Goal: Task Accomplishment & Management: Use online tool/utility

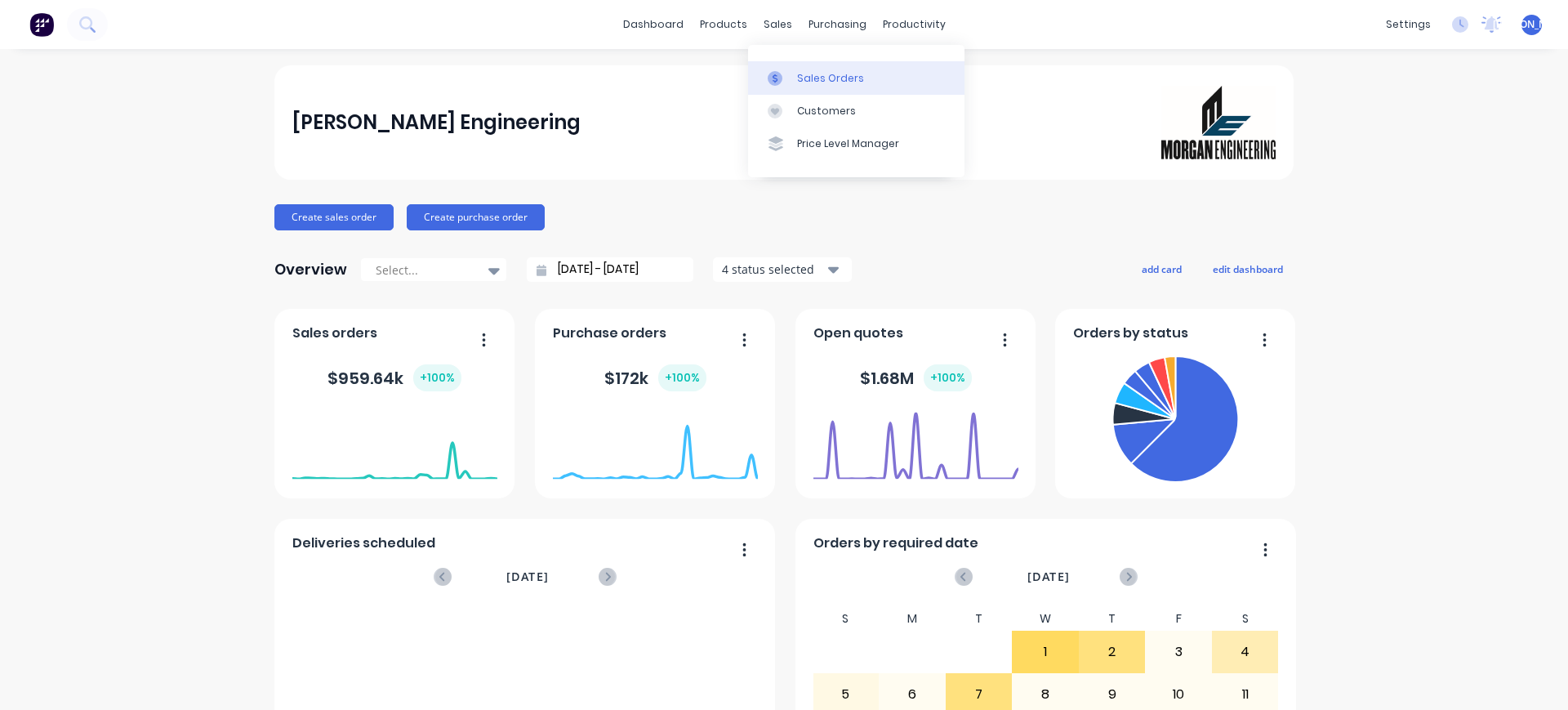
click at [797, 77] on div "Sales Orders" at bounding box center [830, 79] width 67 height 15
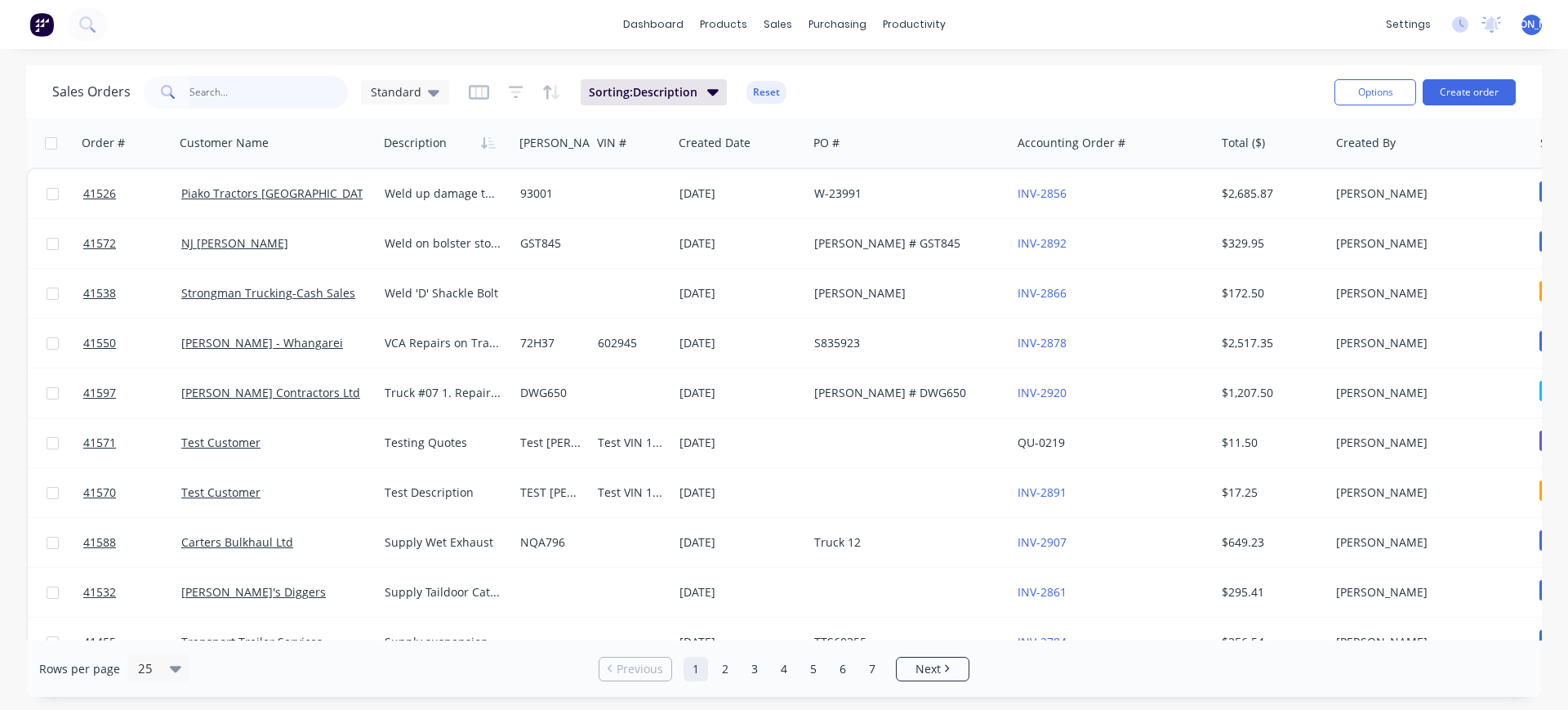
click at [232, 95] on input "text" at bounding box center [269, 92] width 159 height 33
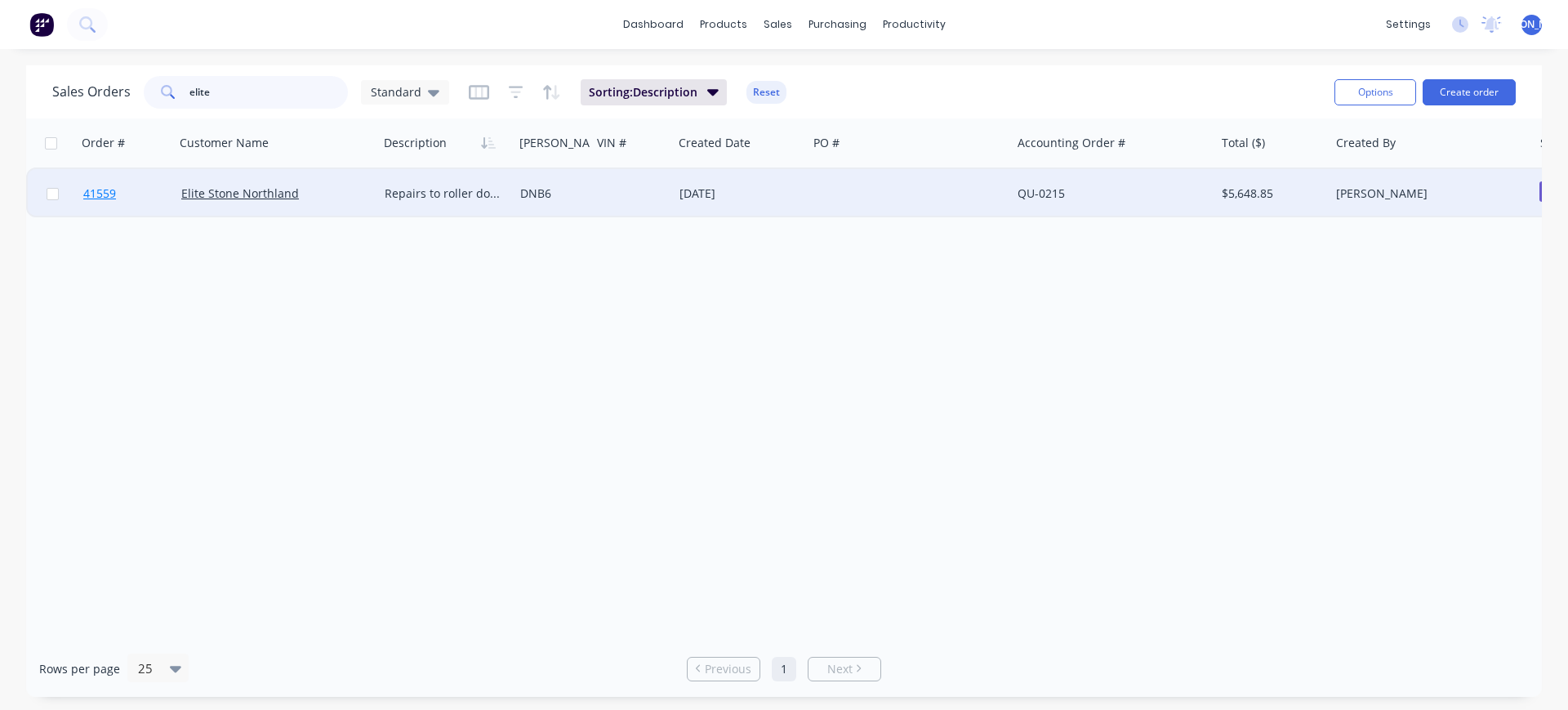
type input "elite"
click at [178, 202] on link "41559" at bounding box center [132, 193] width 98 height 49
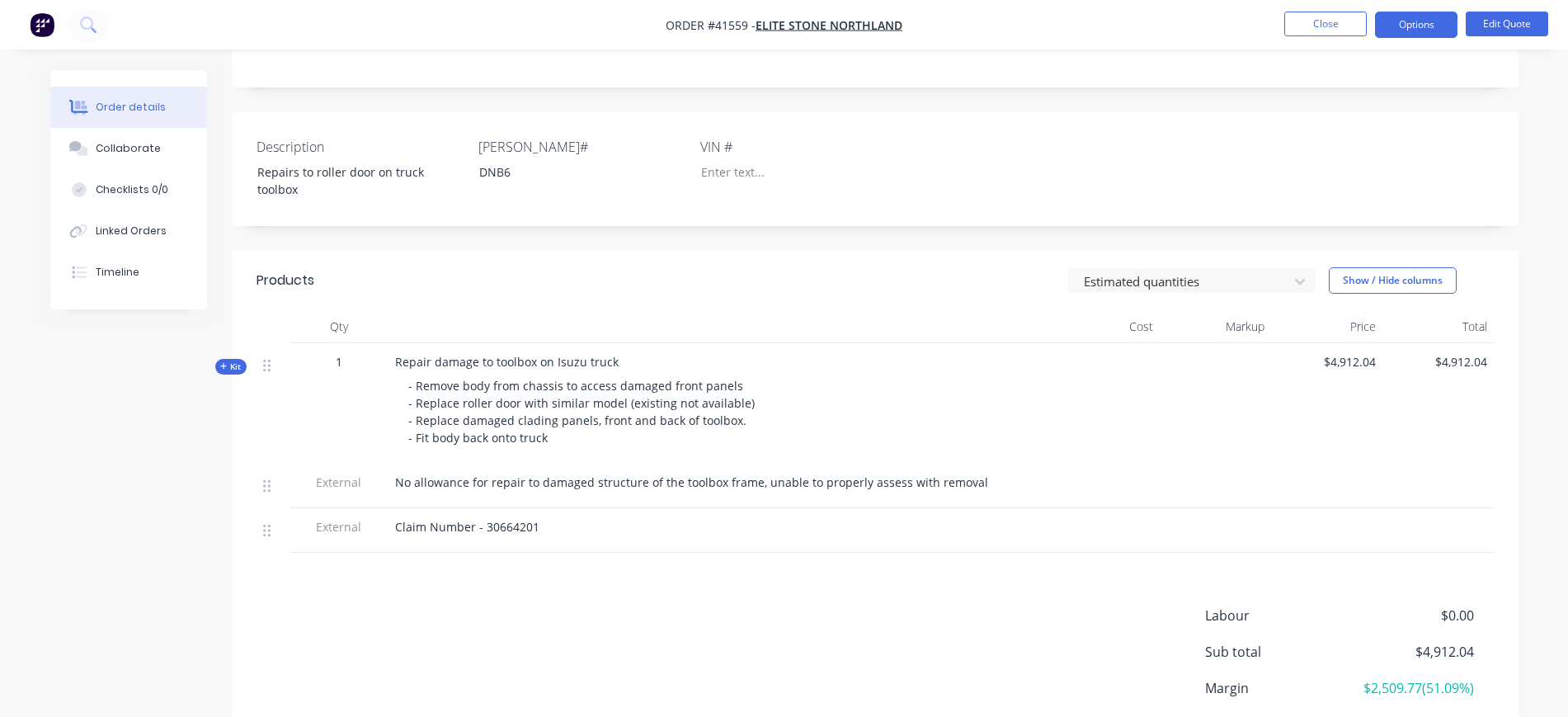
scroll to position [412, 0]
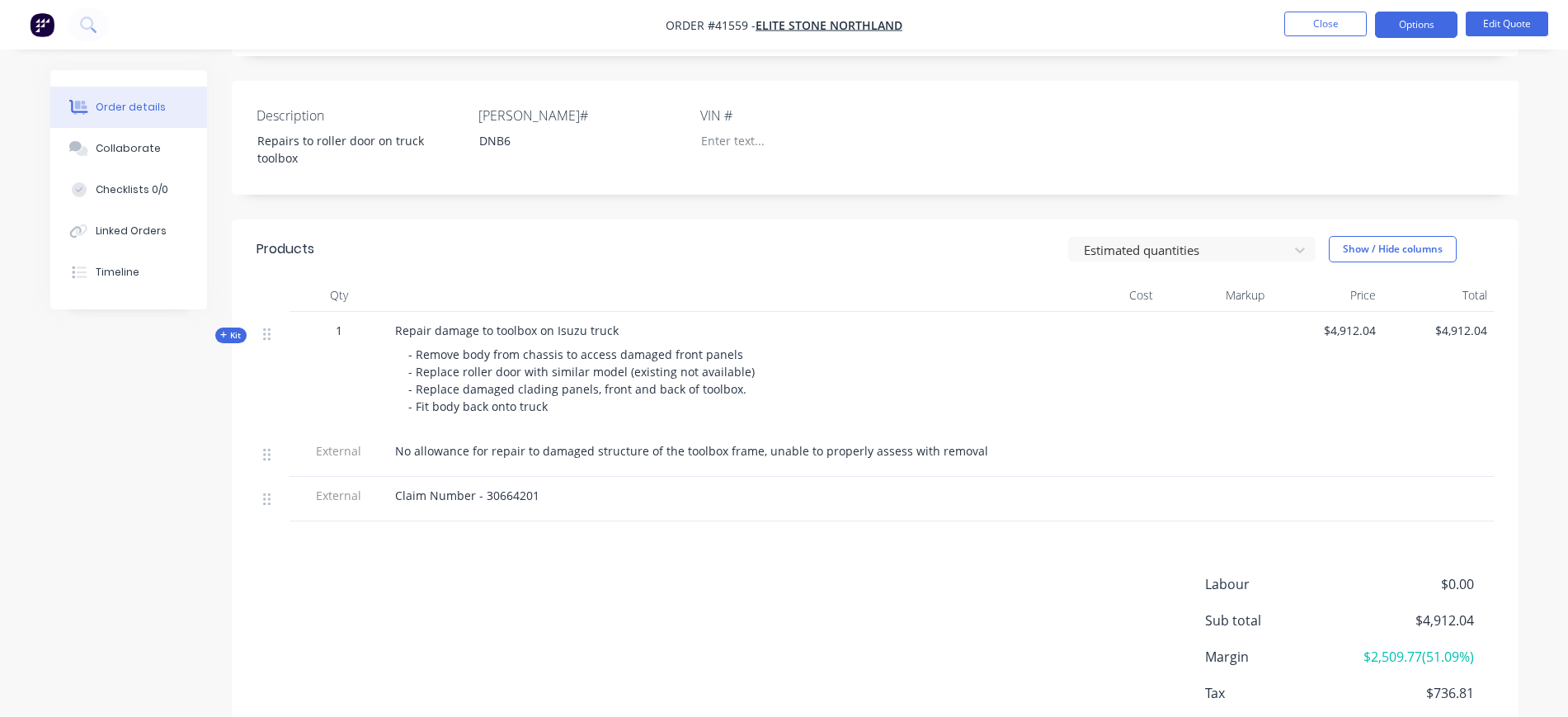
click at [229, 332] on span "Kit" at bounding box center [231, 335] width 22 height 12
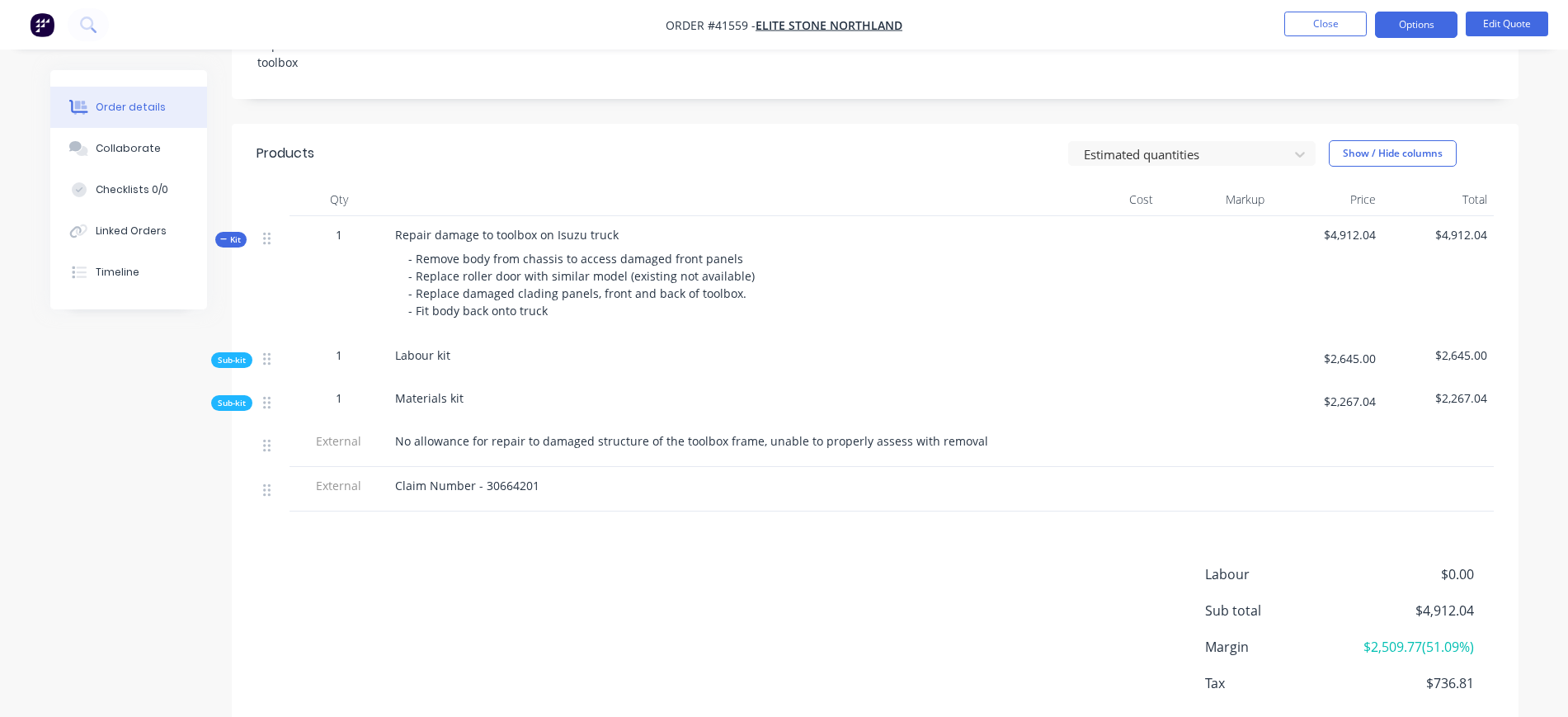
scroll to position [516, 0]
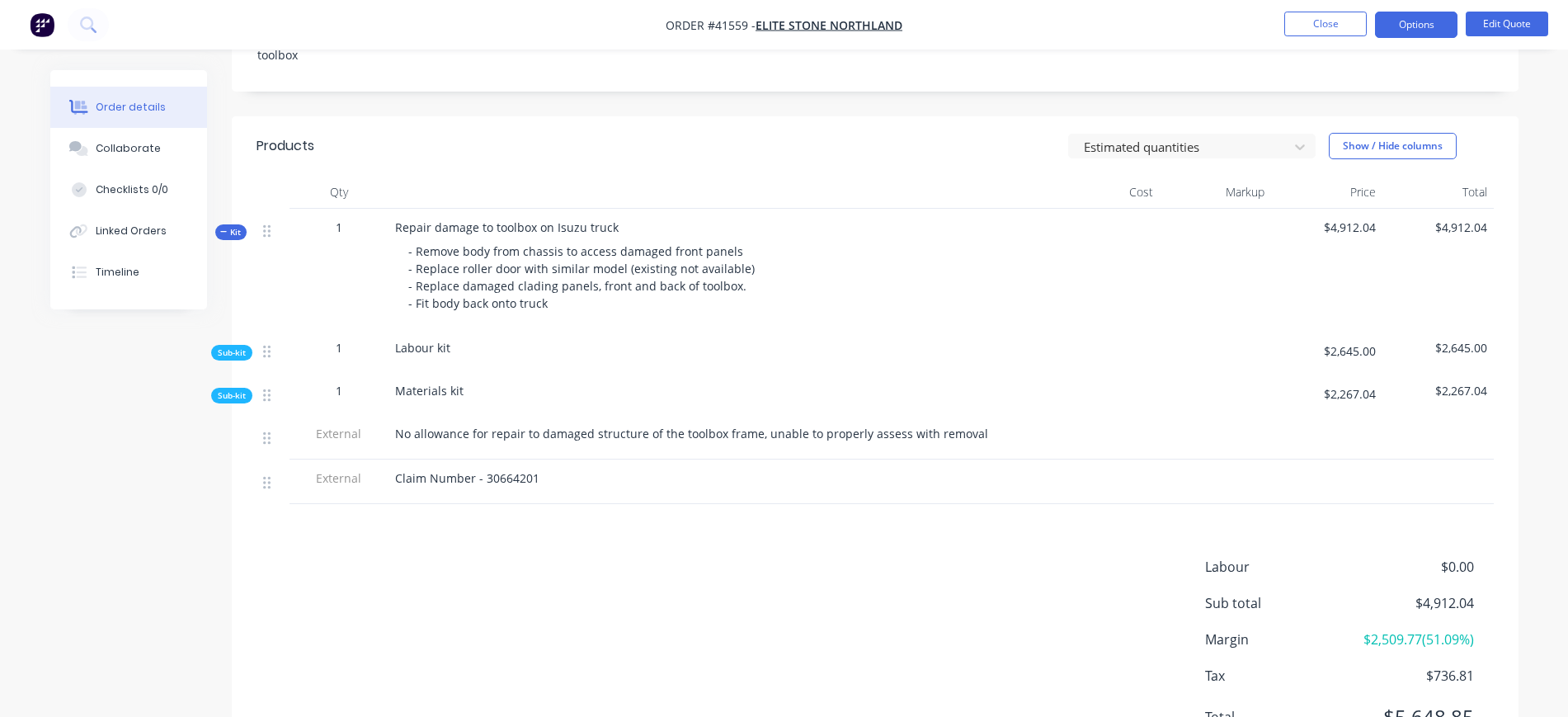
click at [226, 349] on span "Sub-kit" at bounding box center [232, 352] width 28 height 12
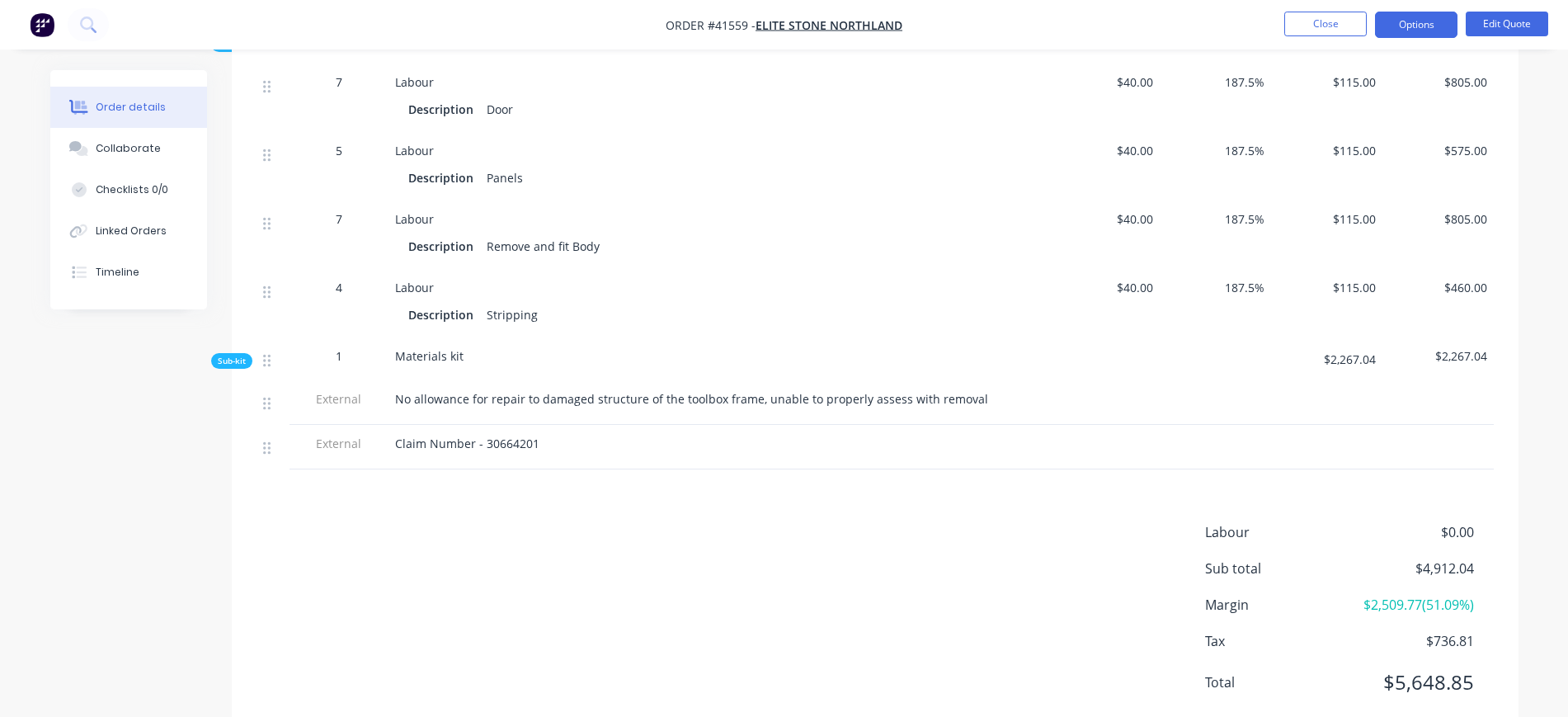
scroll to position [825, 0]
click at [234, 358] on span "Sub-kit" at bounding box center [232, 359] width 28 height 12
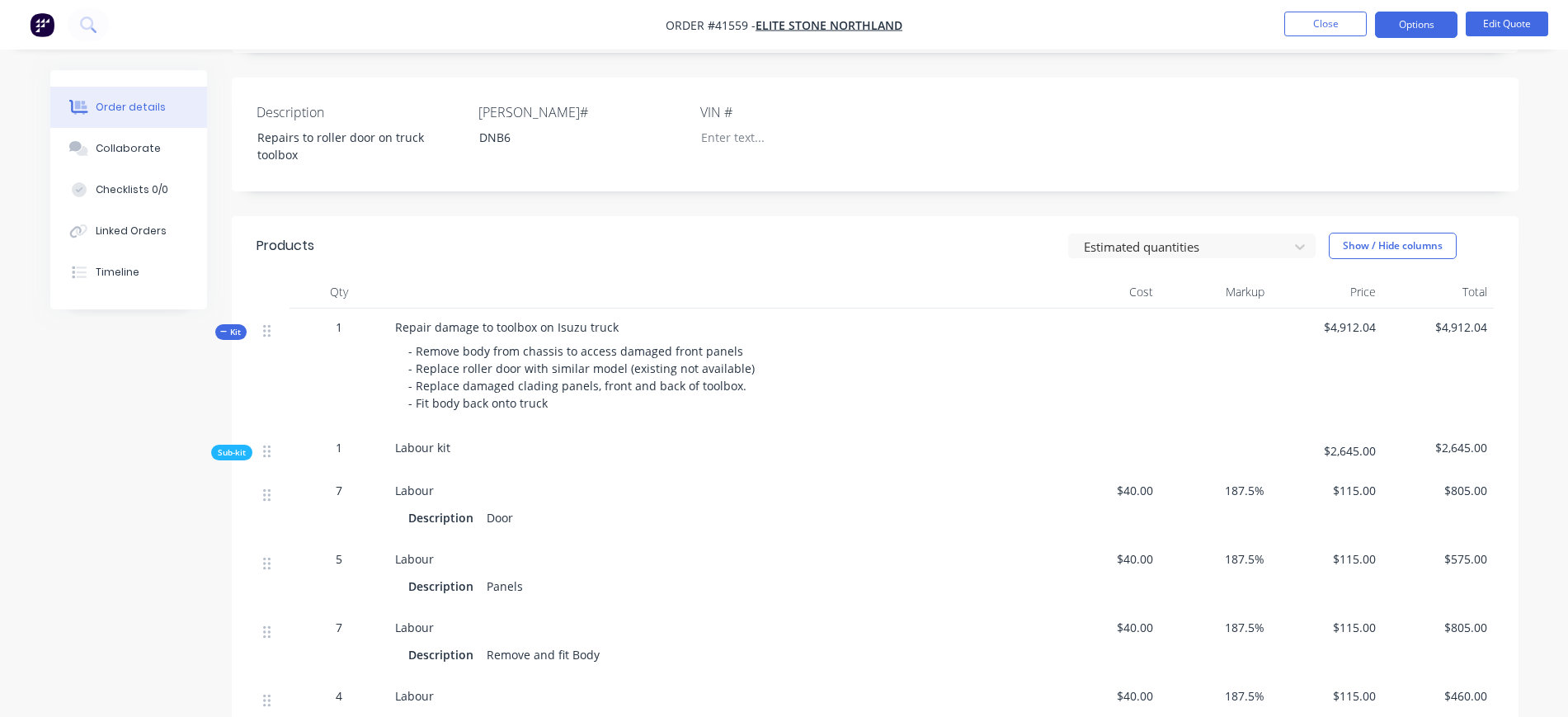
scroll to position [412, 0]
drag, startPoint x: 231, startPoint y: 454, endPoint x: 228, endPoint y: 388, distance: 66.1
click at [231, 451] on span "Sub-kit" at bounding box center [232, 455] width 28 height 12
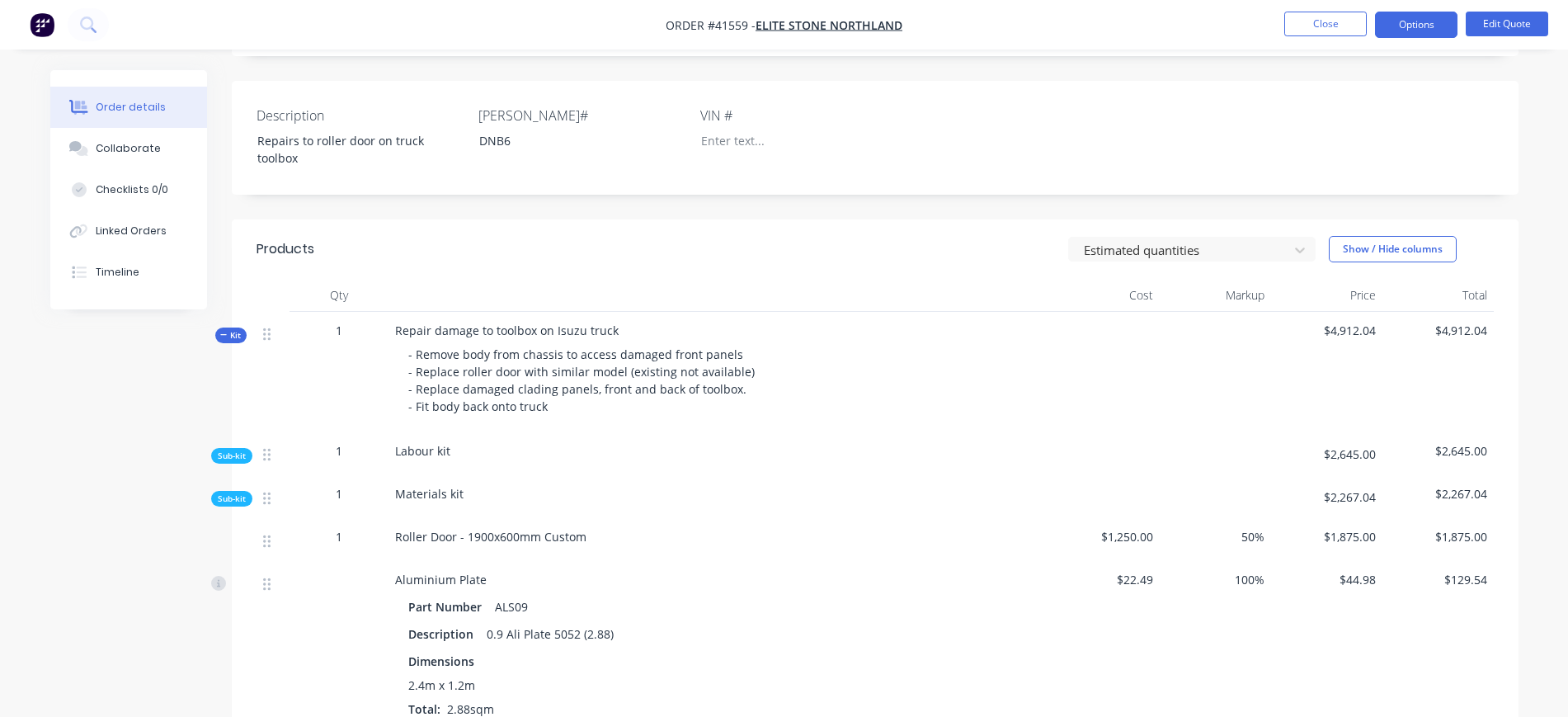
click at [228, 338] on span "Kit" at bounding box center [231, 335] width 22 height 12
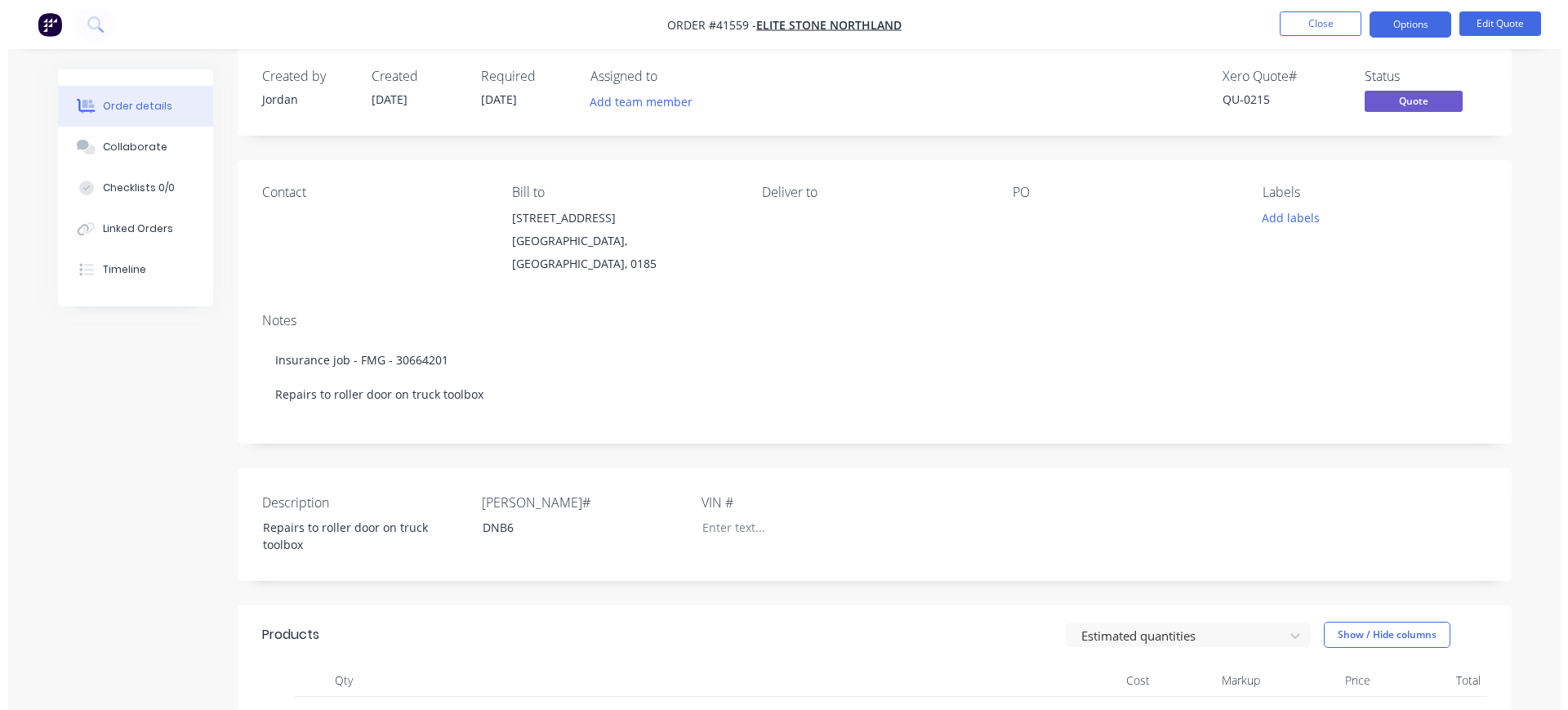
scroll to position [0, 0]
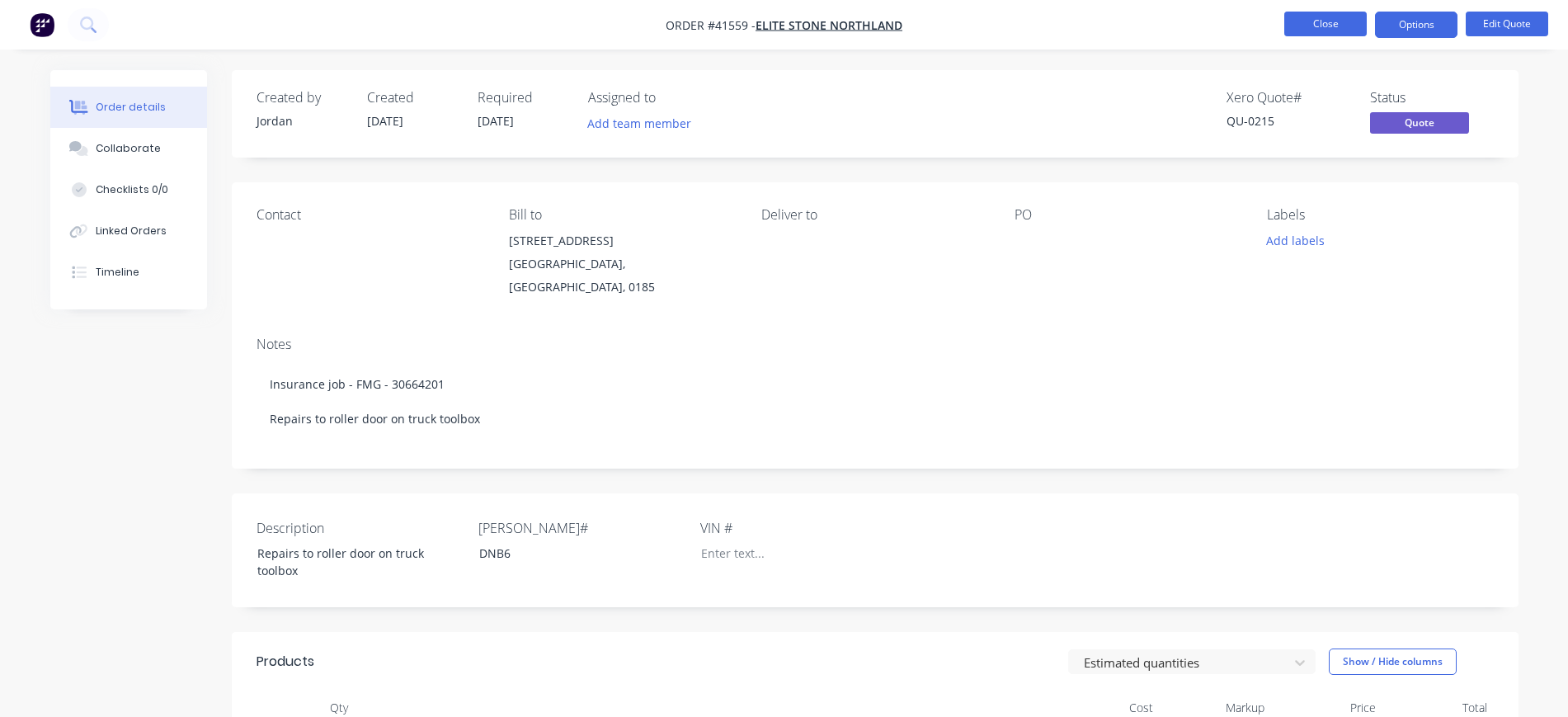
click at [1294, 27] on button "Close" at bounding box center [1325, 24] width 82 height 25
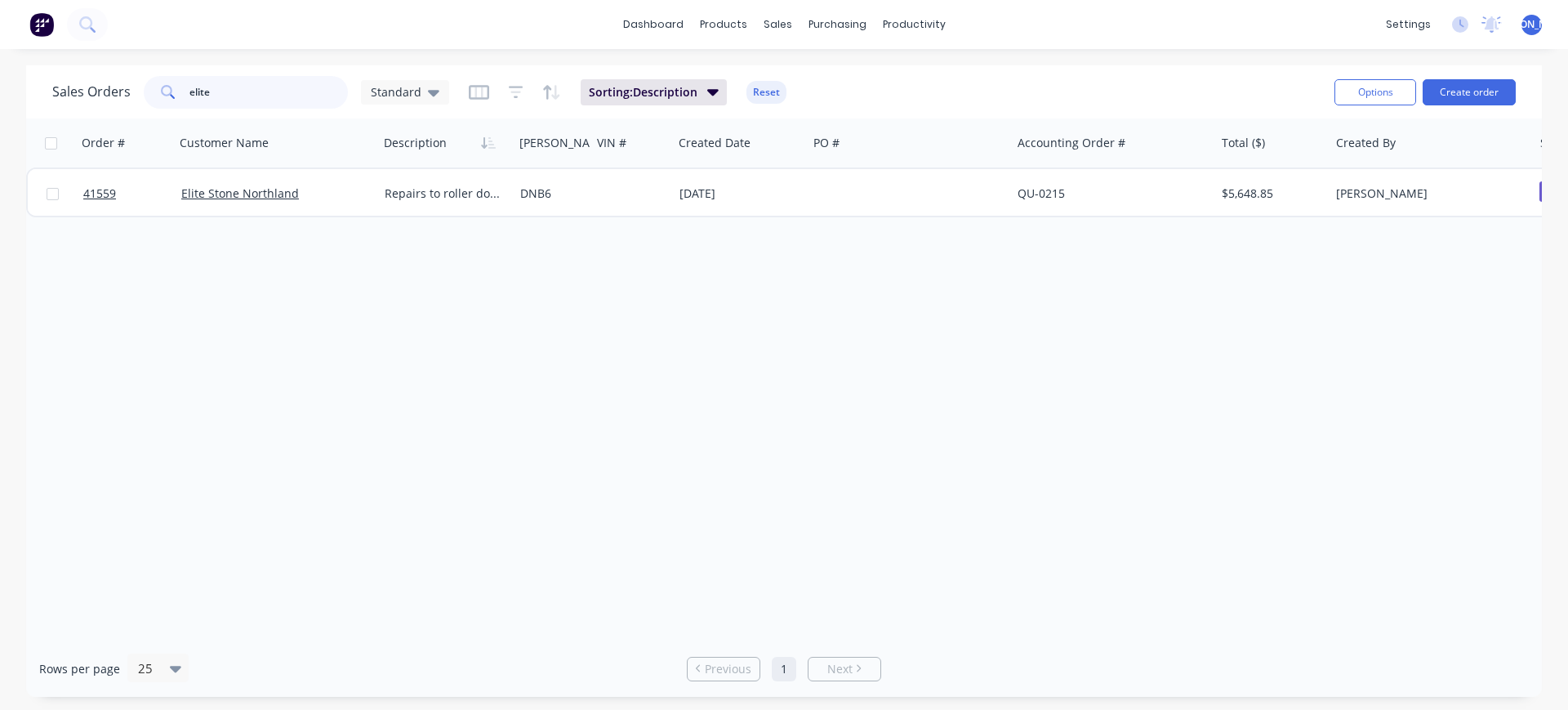
drag, startPoint x: 214, startPoint y: 77, endPoint x: 140, endPoint y: 76, distance: 74.0
click at [141, 76] on div "Sales Orders elite Standard" at bounding box center [251, 92] width 397 height 33
type input "[PERSON_NAME]"
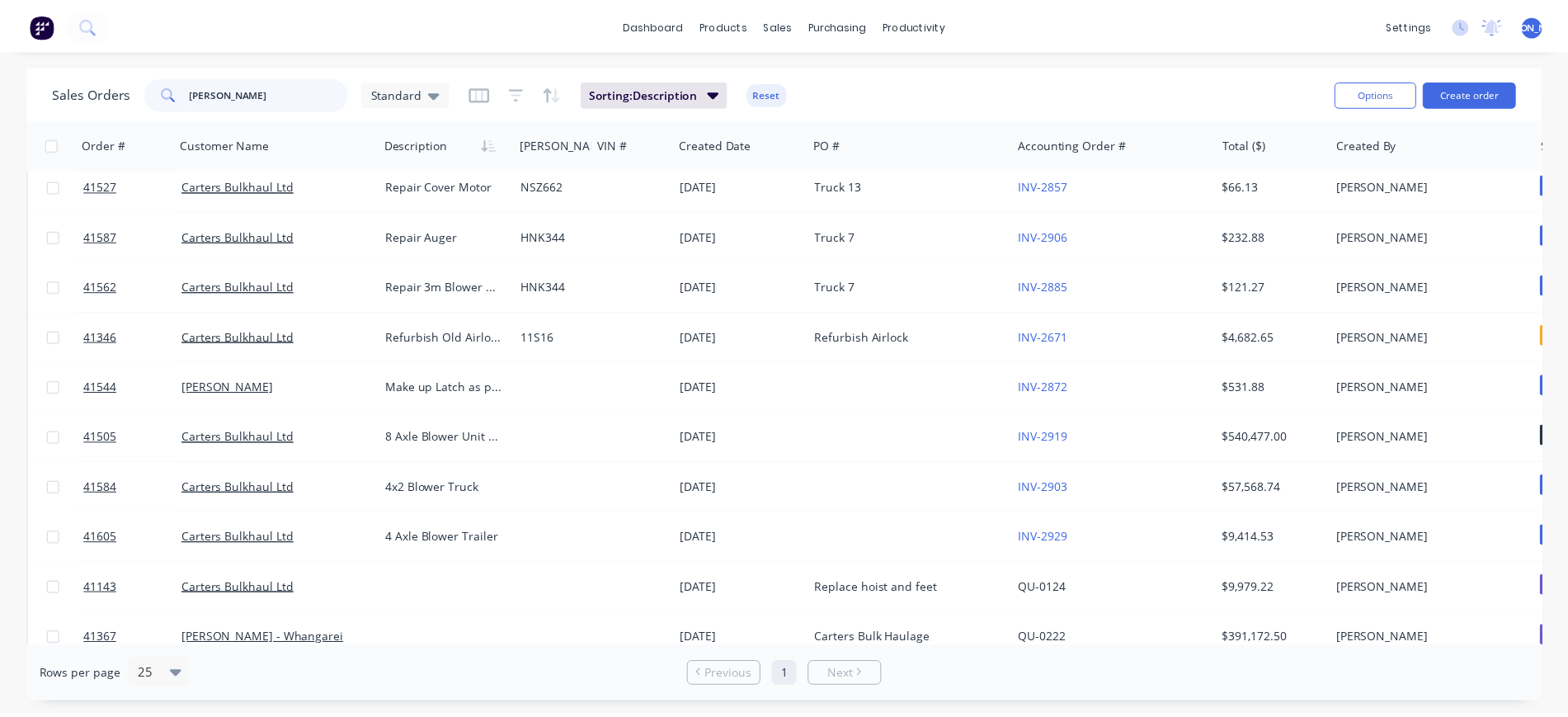
scroll to position [336, 0]
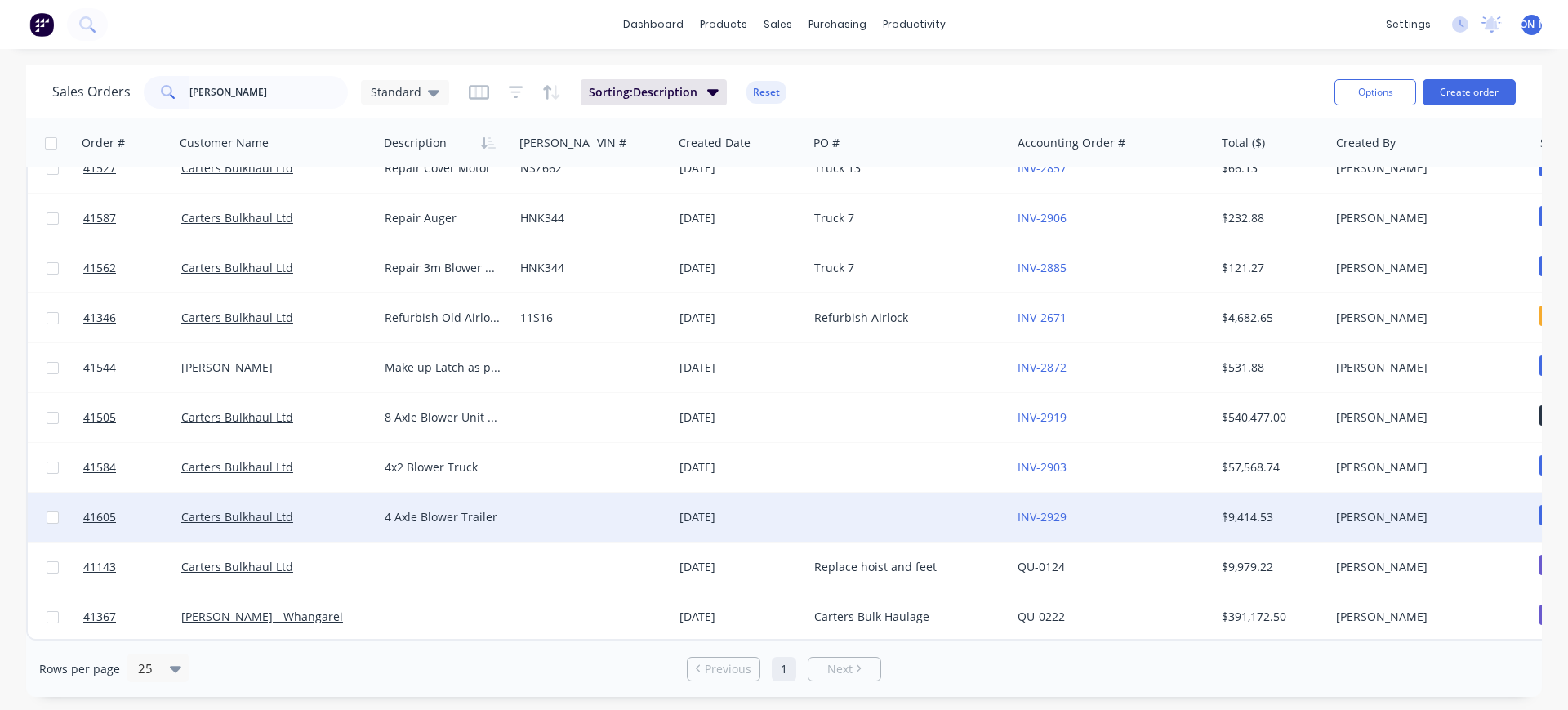
click at [312, 509] on div "Carters Bulkhaul Ltd" at bounding box center [273, 516] width 182 height 16
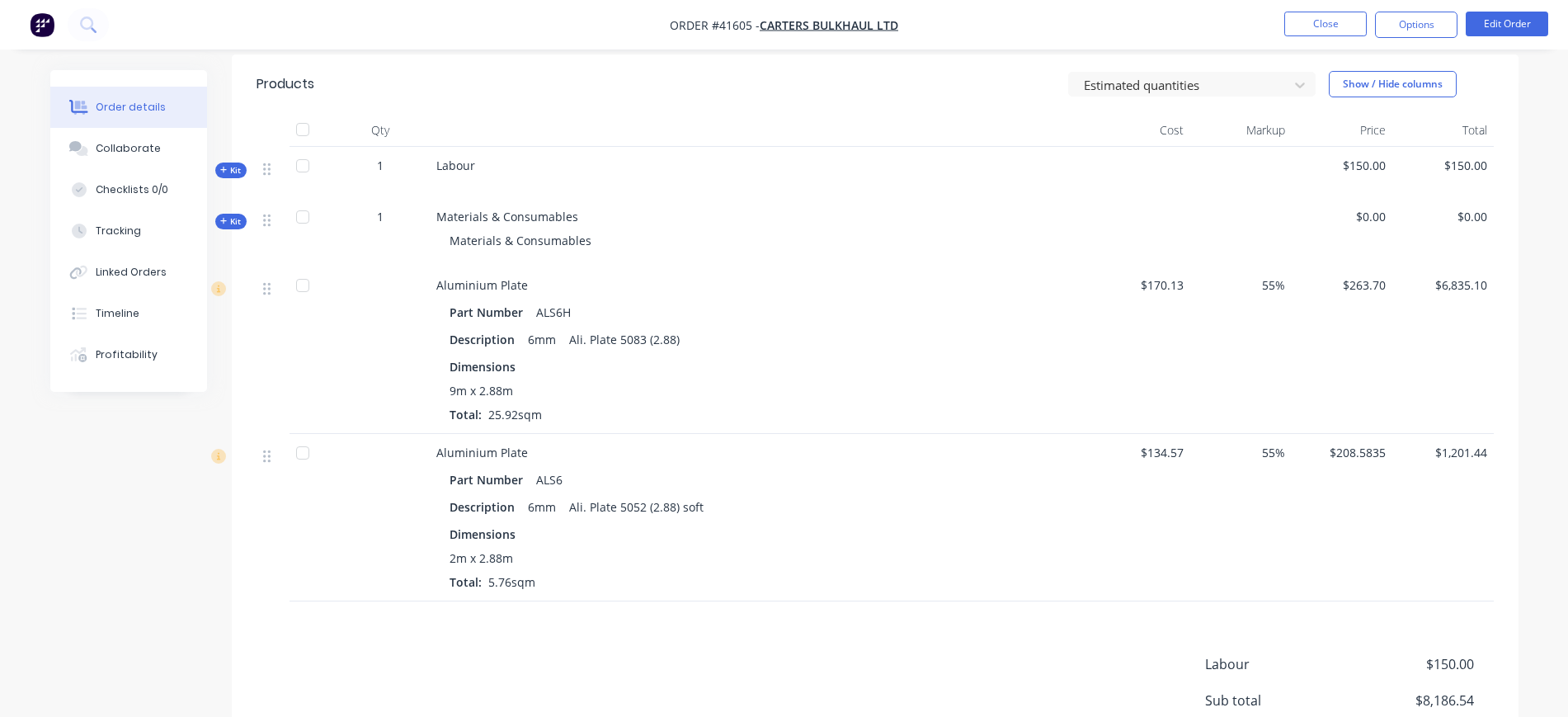
scroll to position [516, 0]
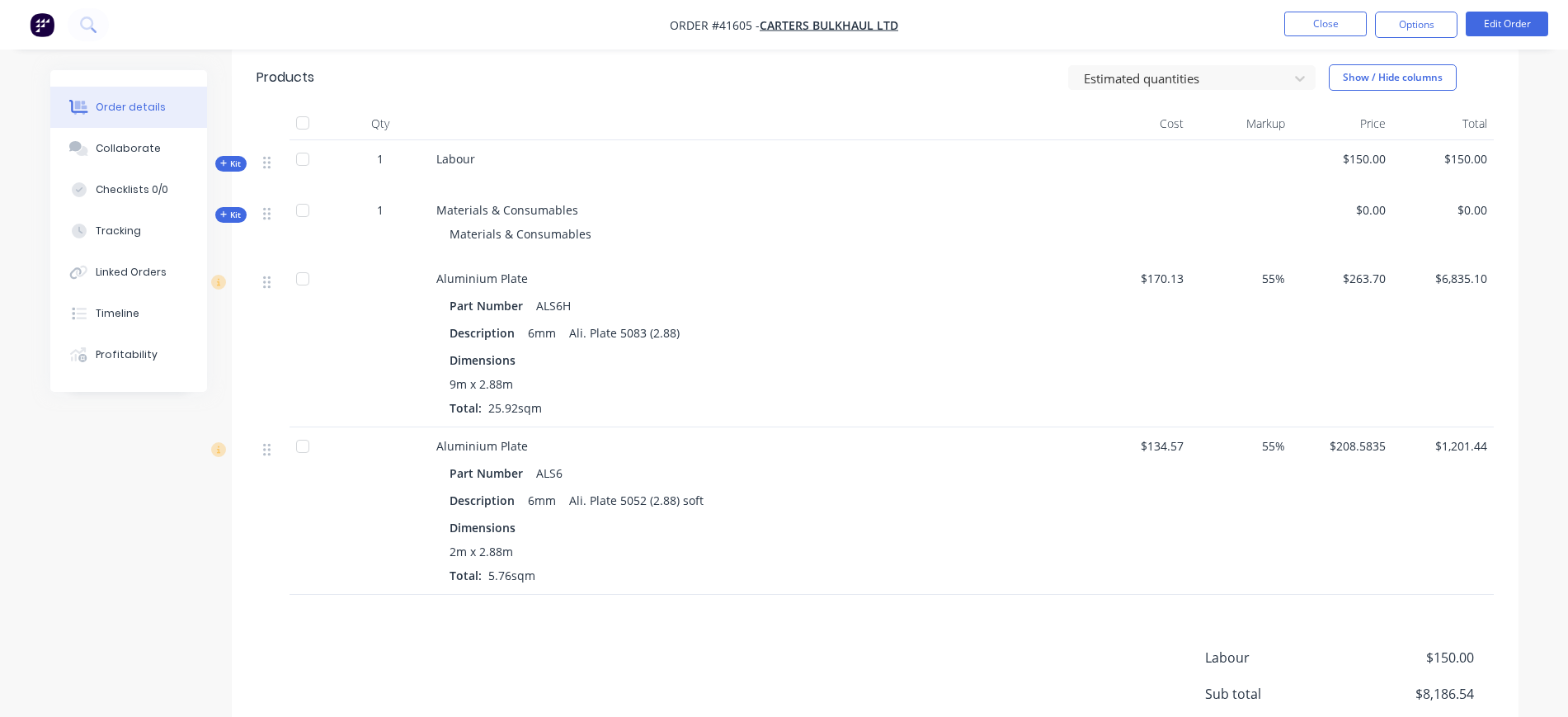
click at [232, 214] on span "Kit" at bounding box center [231, 215] width 22 height 12
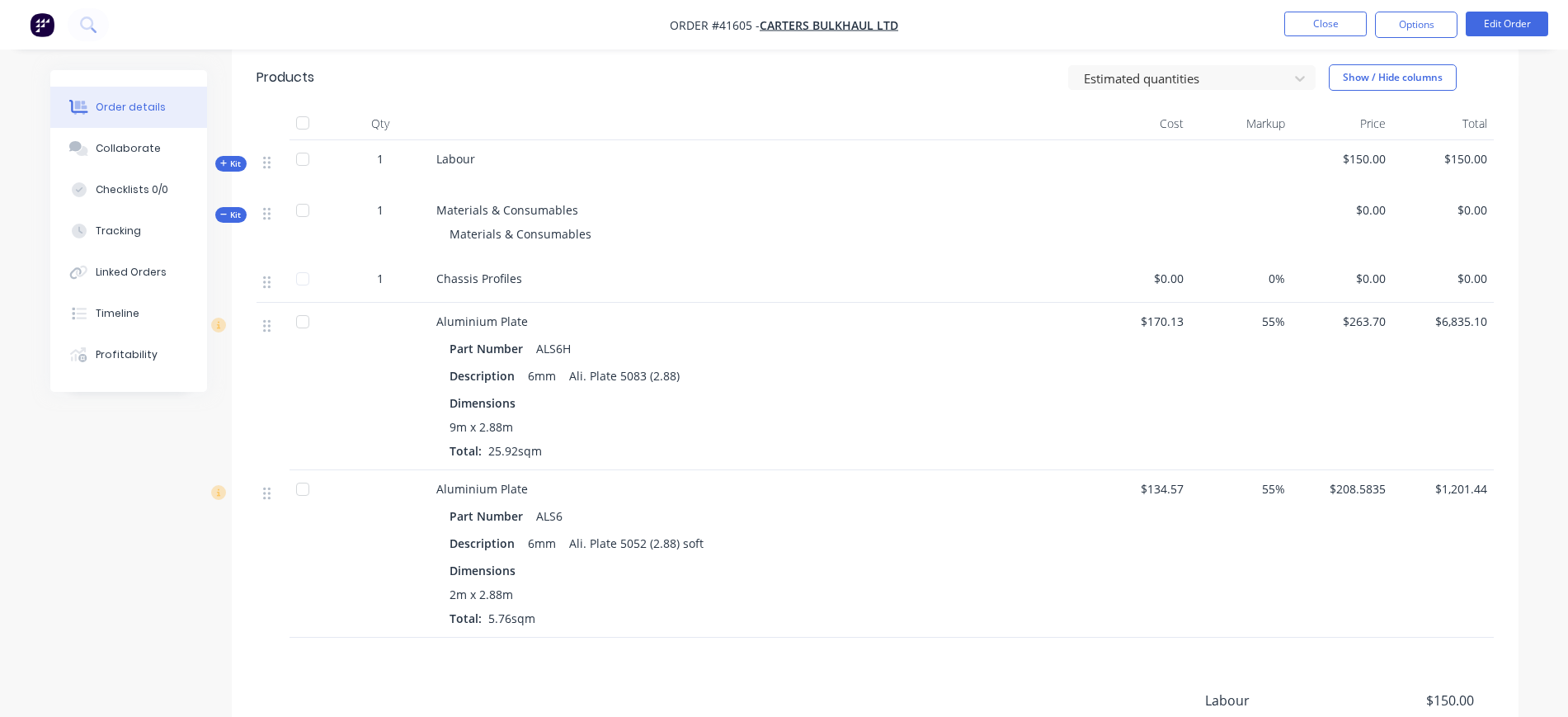
click at [232, 214] on span "Kit" at bounding box center [231, 215] width 22 height 12
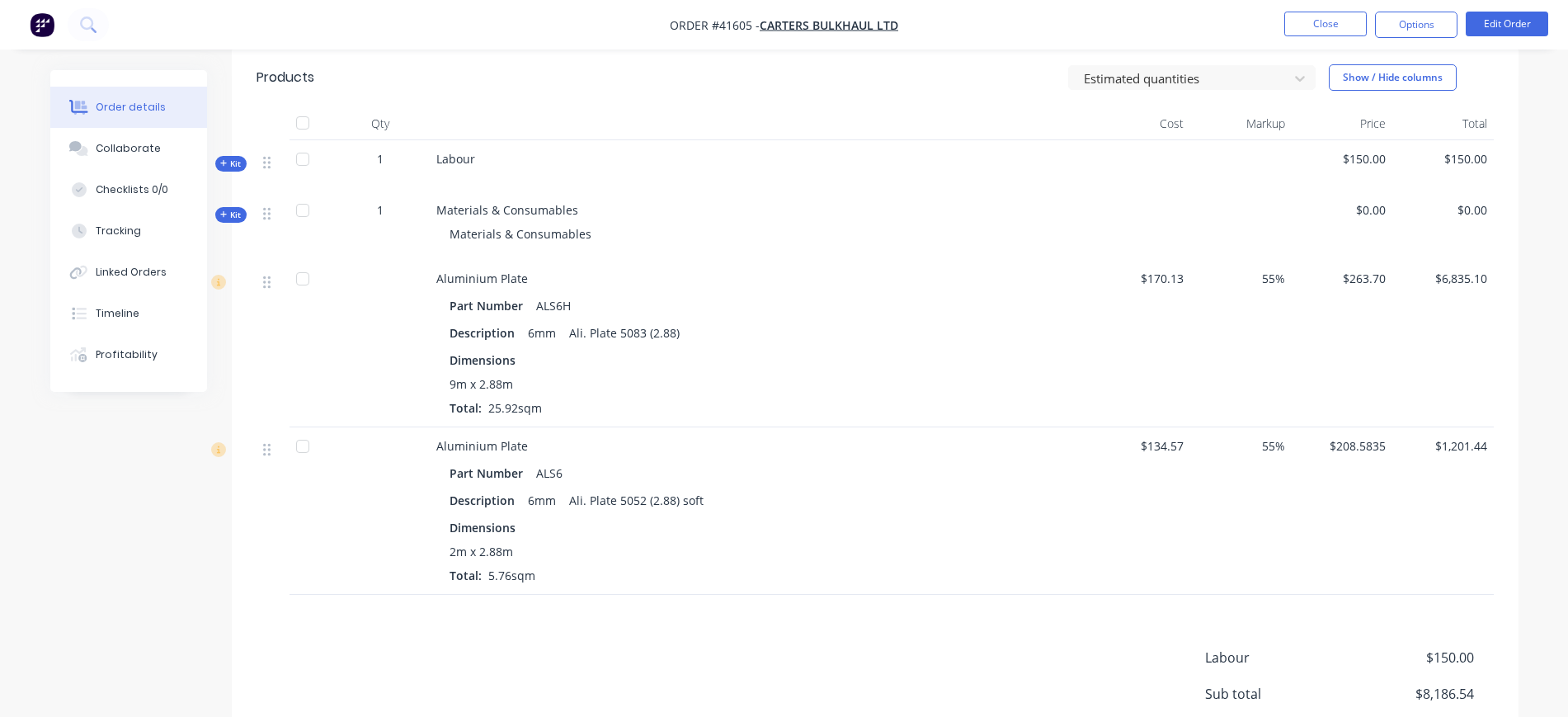
click at [232, 214] on span "Kit" at bounding box center [231, 215] width 22 height 12
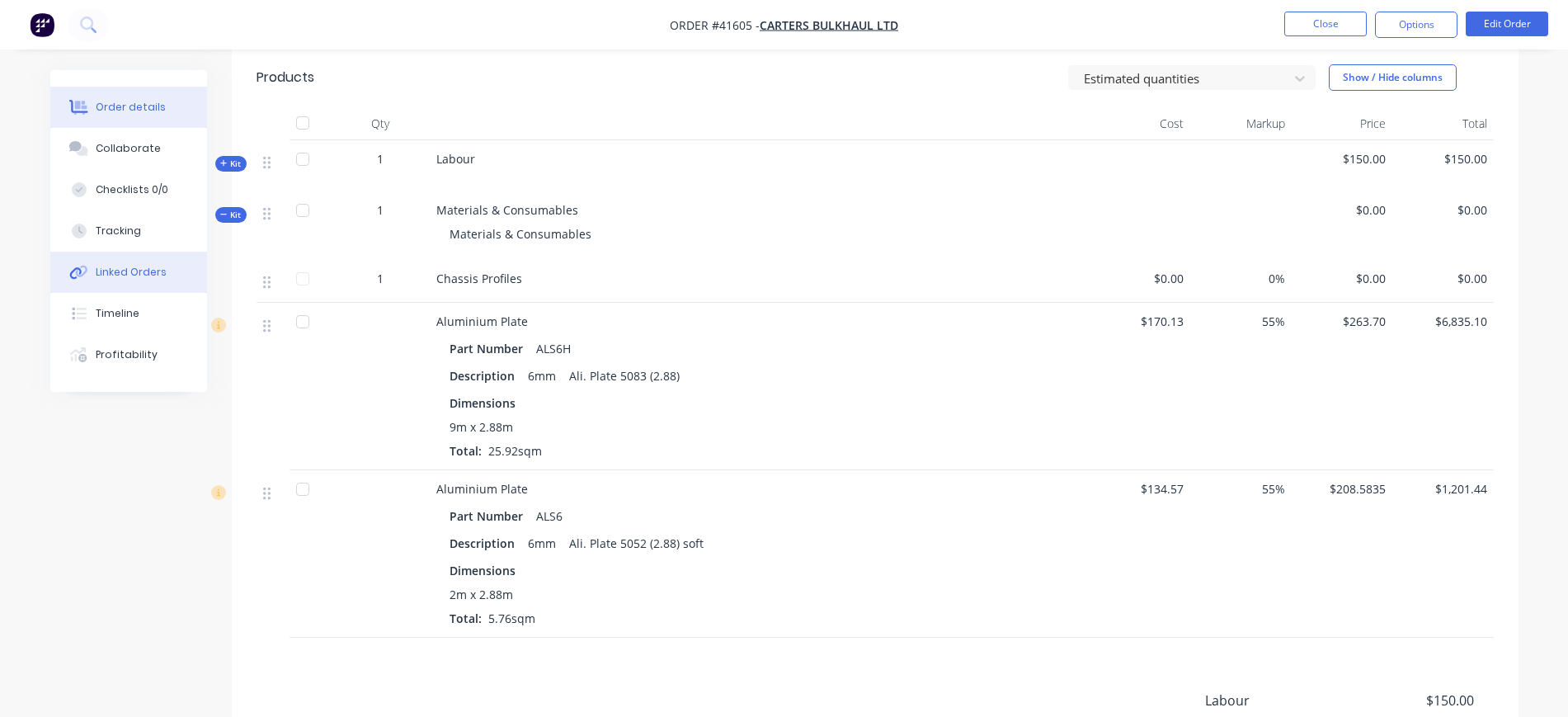
click at [136, 280] on button "Linked Orders" at bounding box center [129, 272] width 157 height 42
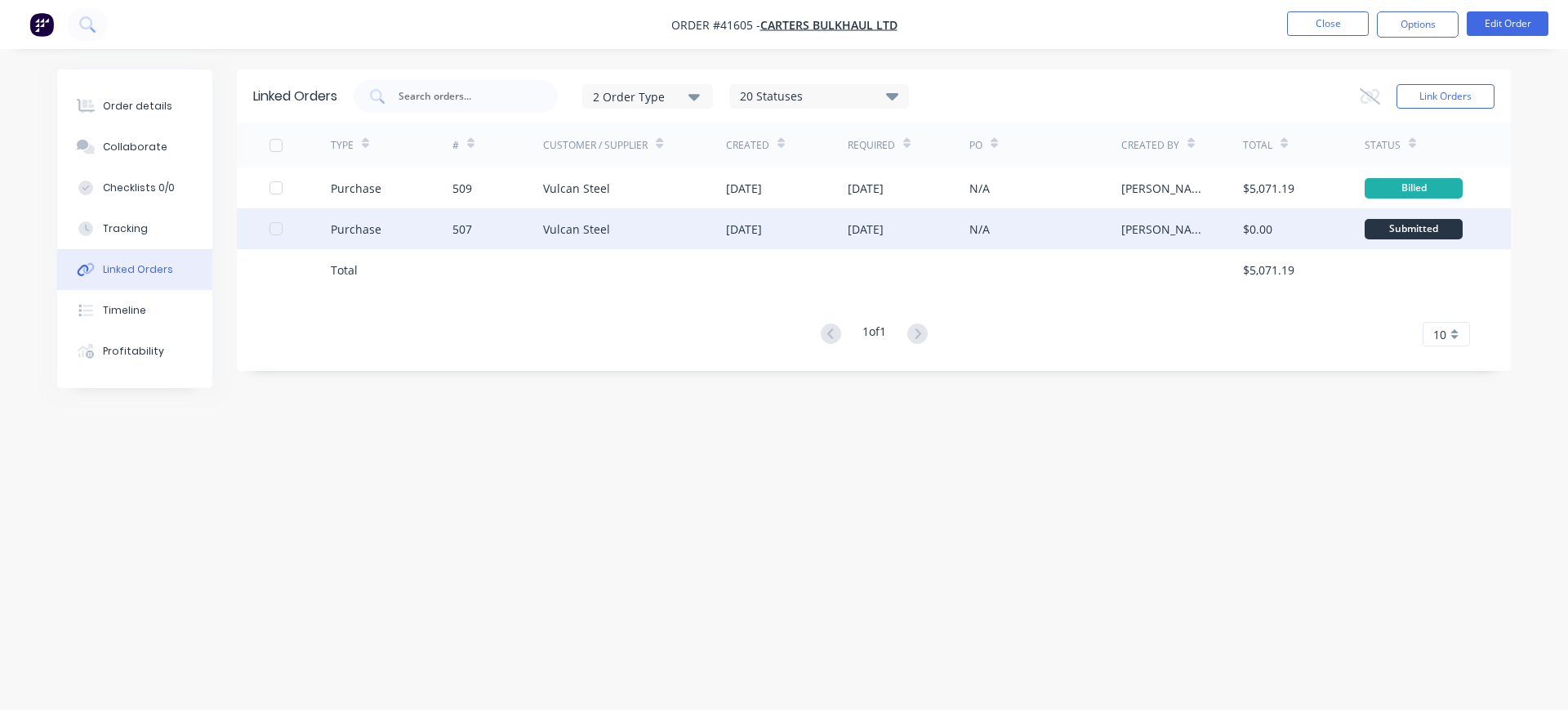
click at [417, 239] on div "Purchase" at bounding box center [392, 229] width 122 height 41
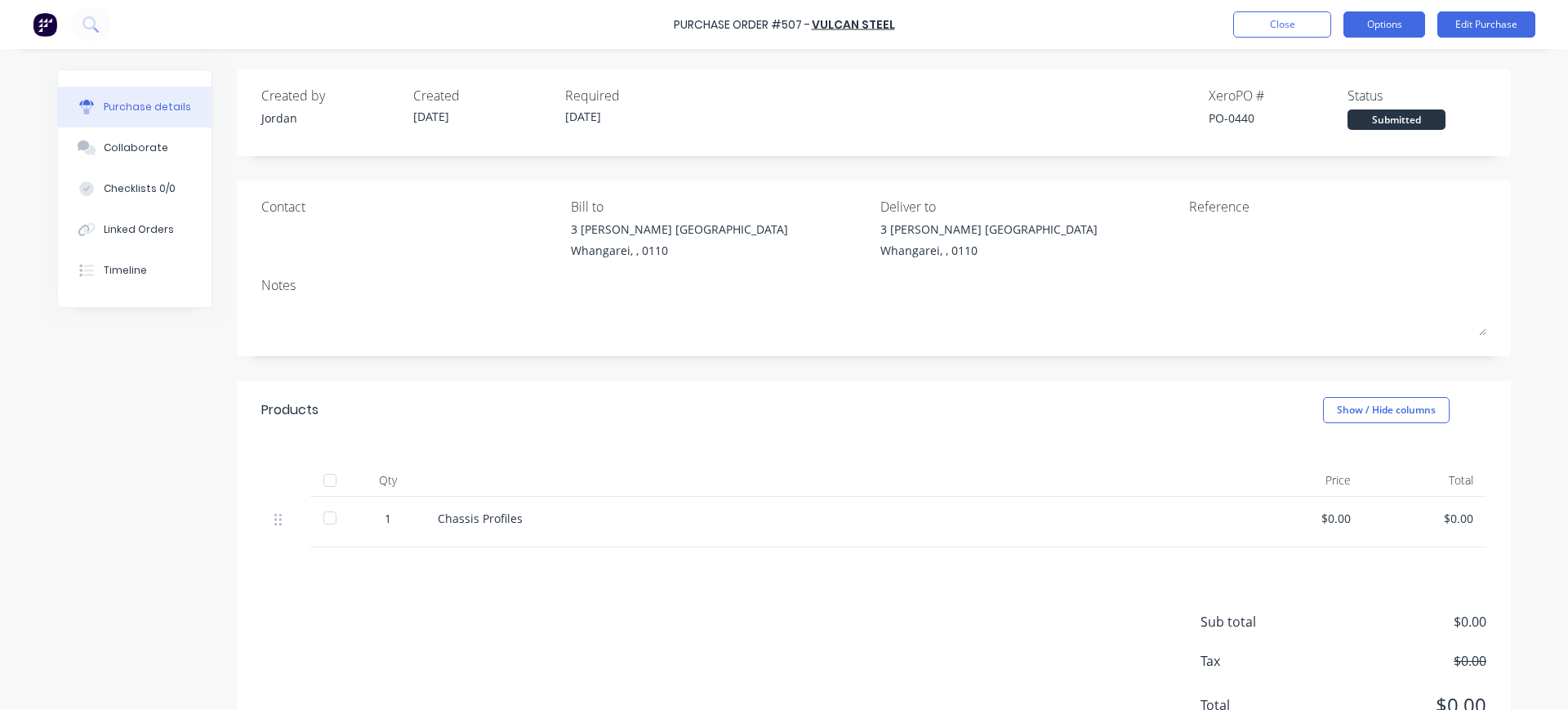
click at [1418, 37] on button "Options" at bounding box center [1383, 24] width 81 height 26
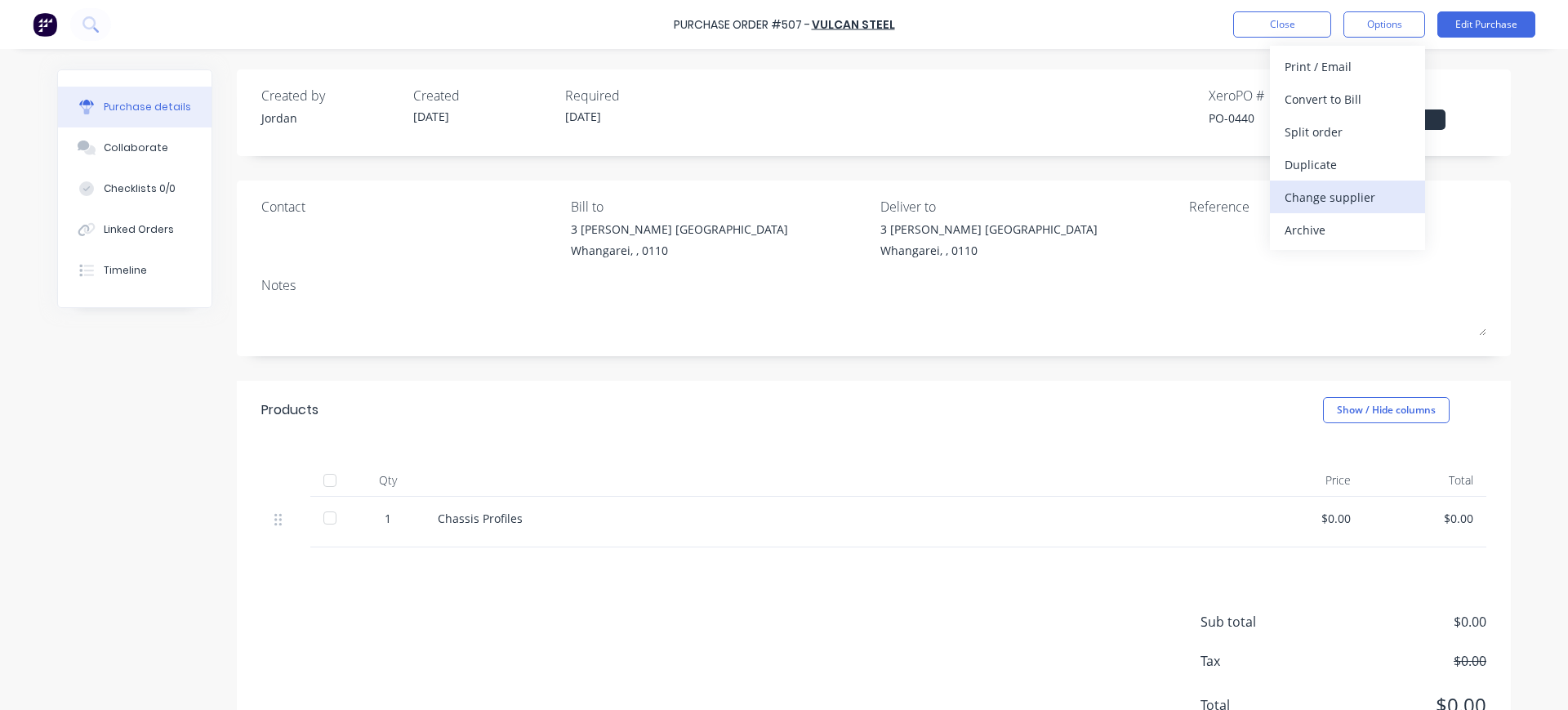
click at [1354, 200] on div "Change supplier" at bounding box center [1347, 197] width 126 height 23
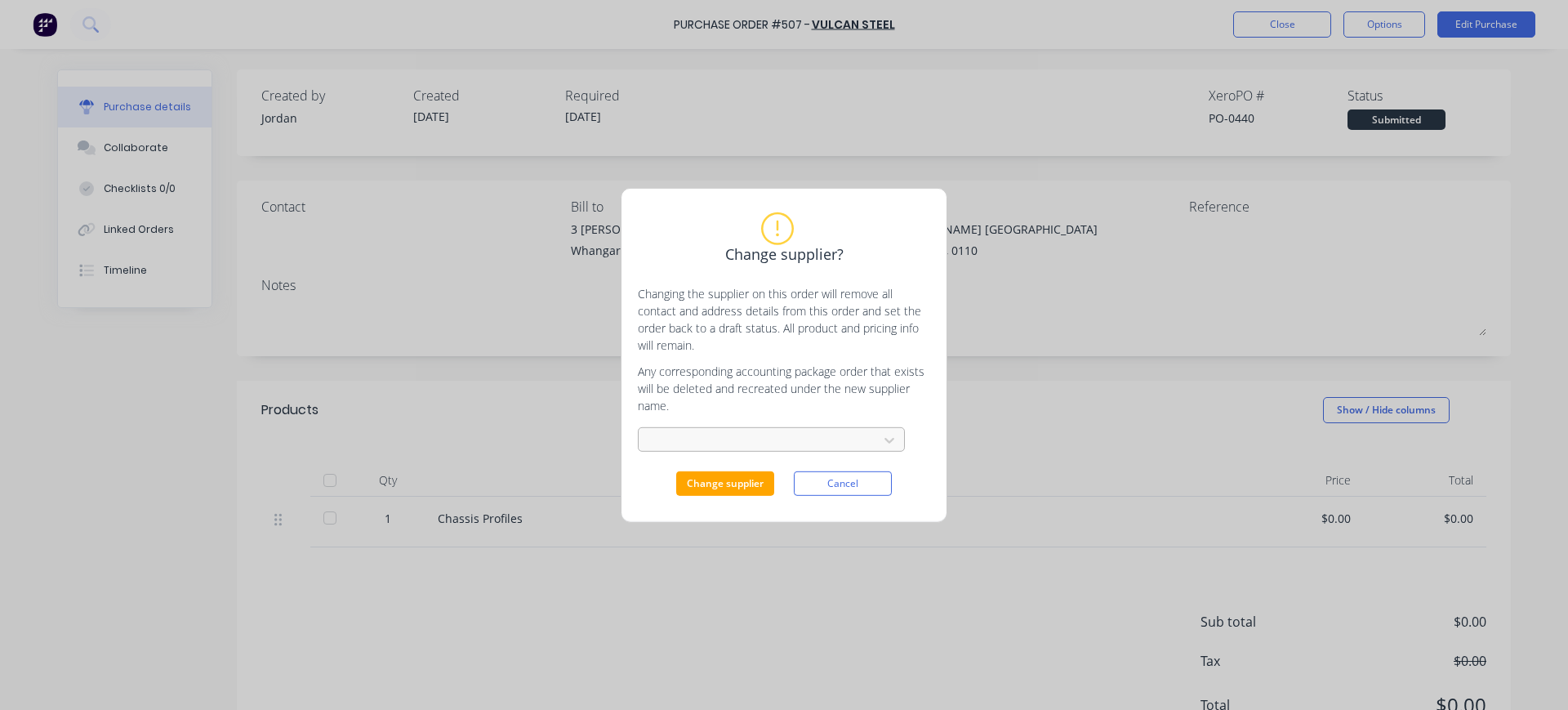
click at [756, 435] on div at bounding box center [761, 440] width 218 height 21
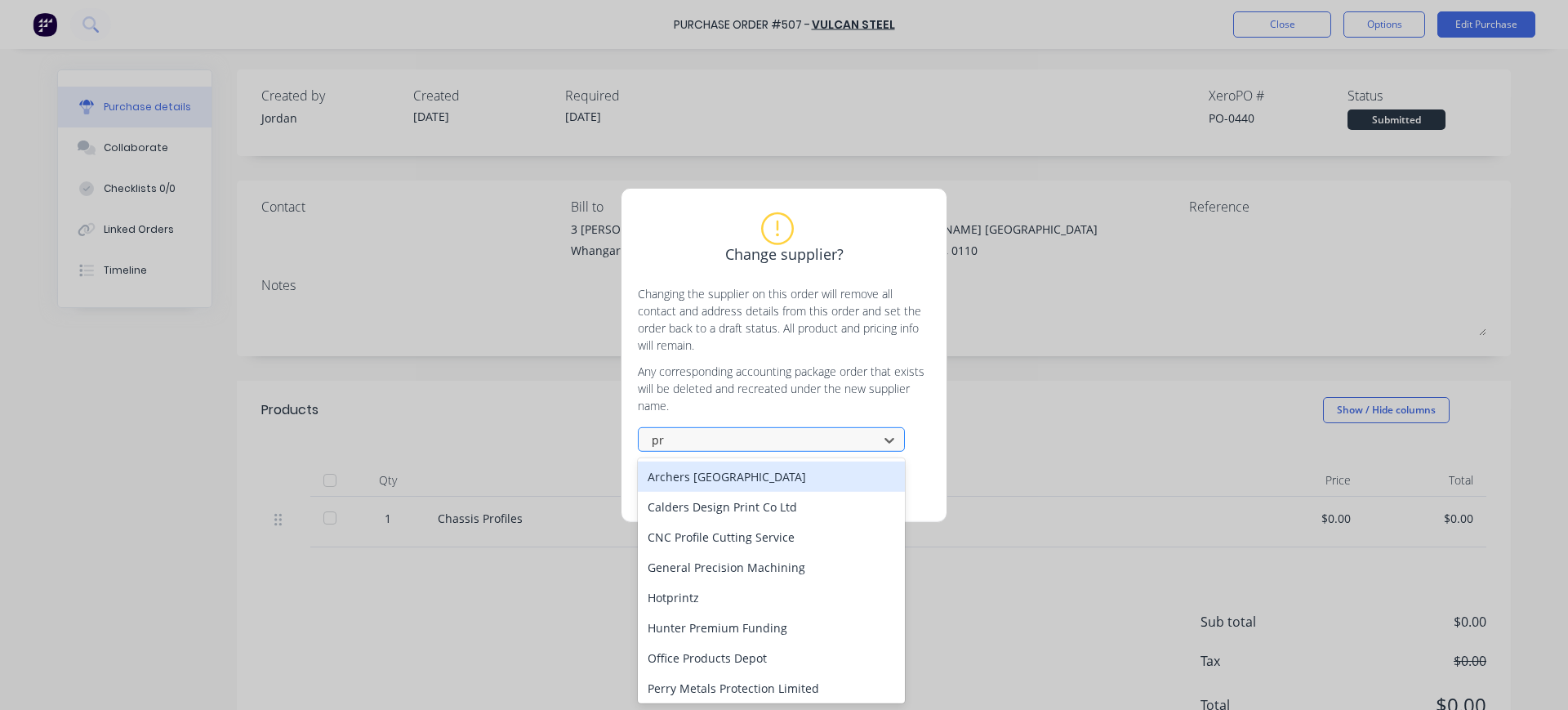
type input "pri"
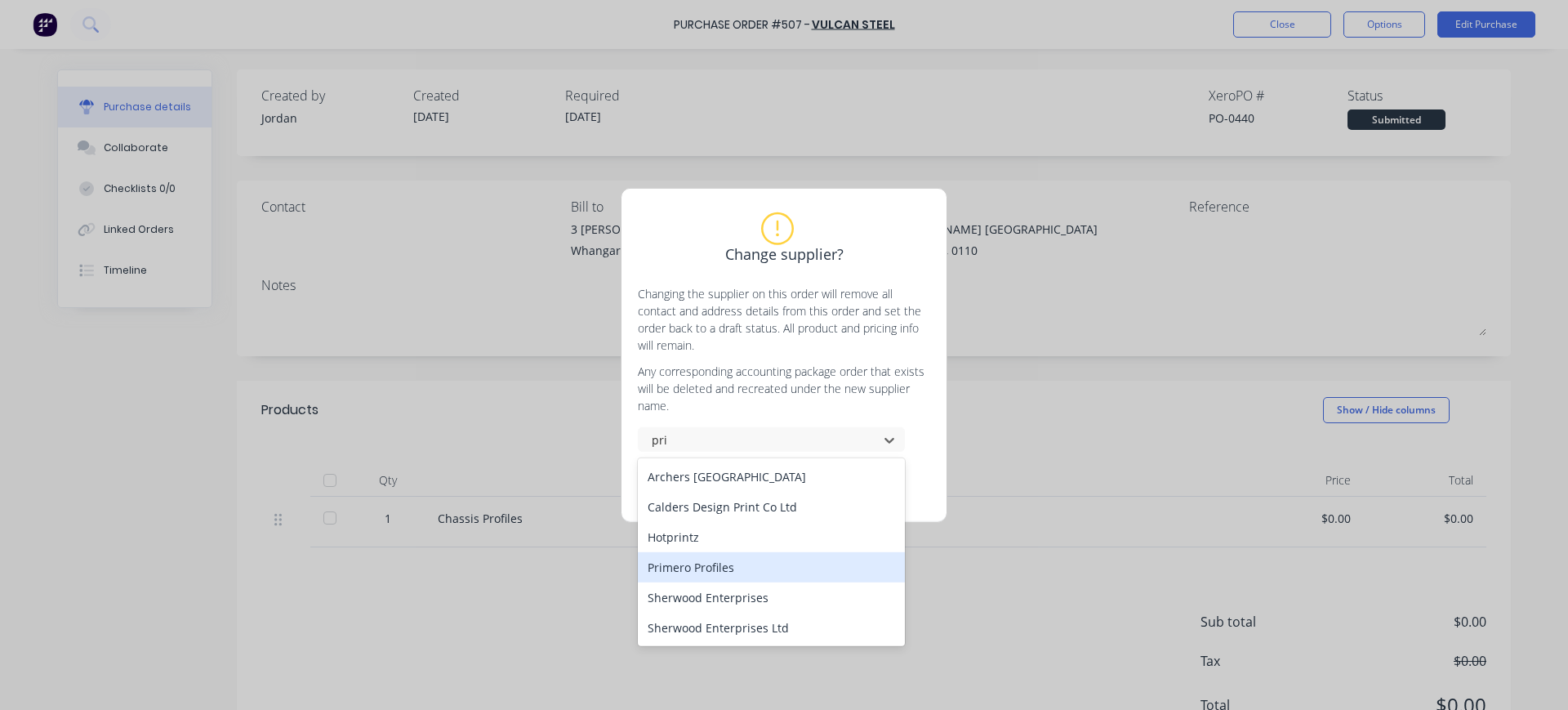
click at [737, 567] on div "Primero Profiles" at bounding box center [771, 567] width 267 height 30
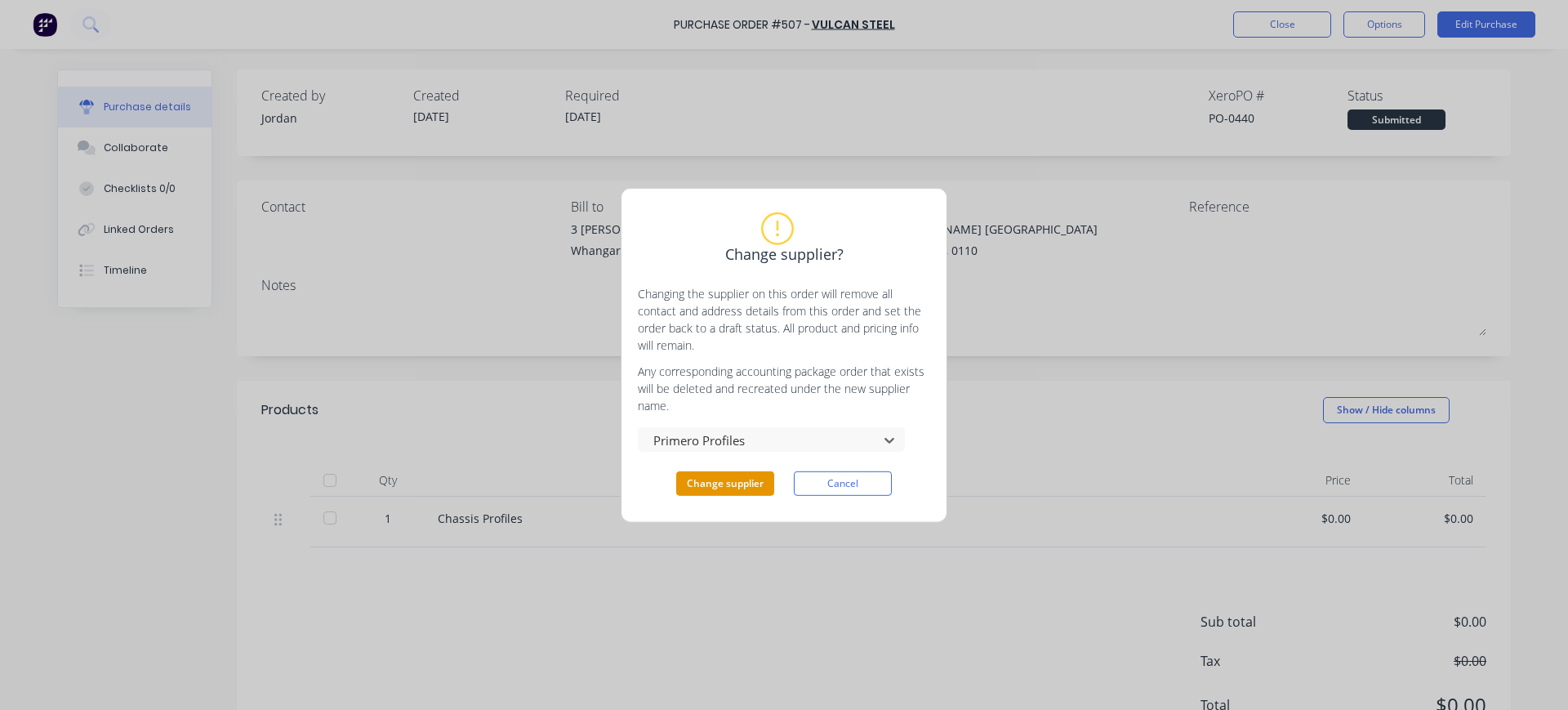
click at [727, 483] on button "Change supplier" at bounding box center [725, 483] width 98 height 24
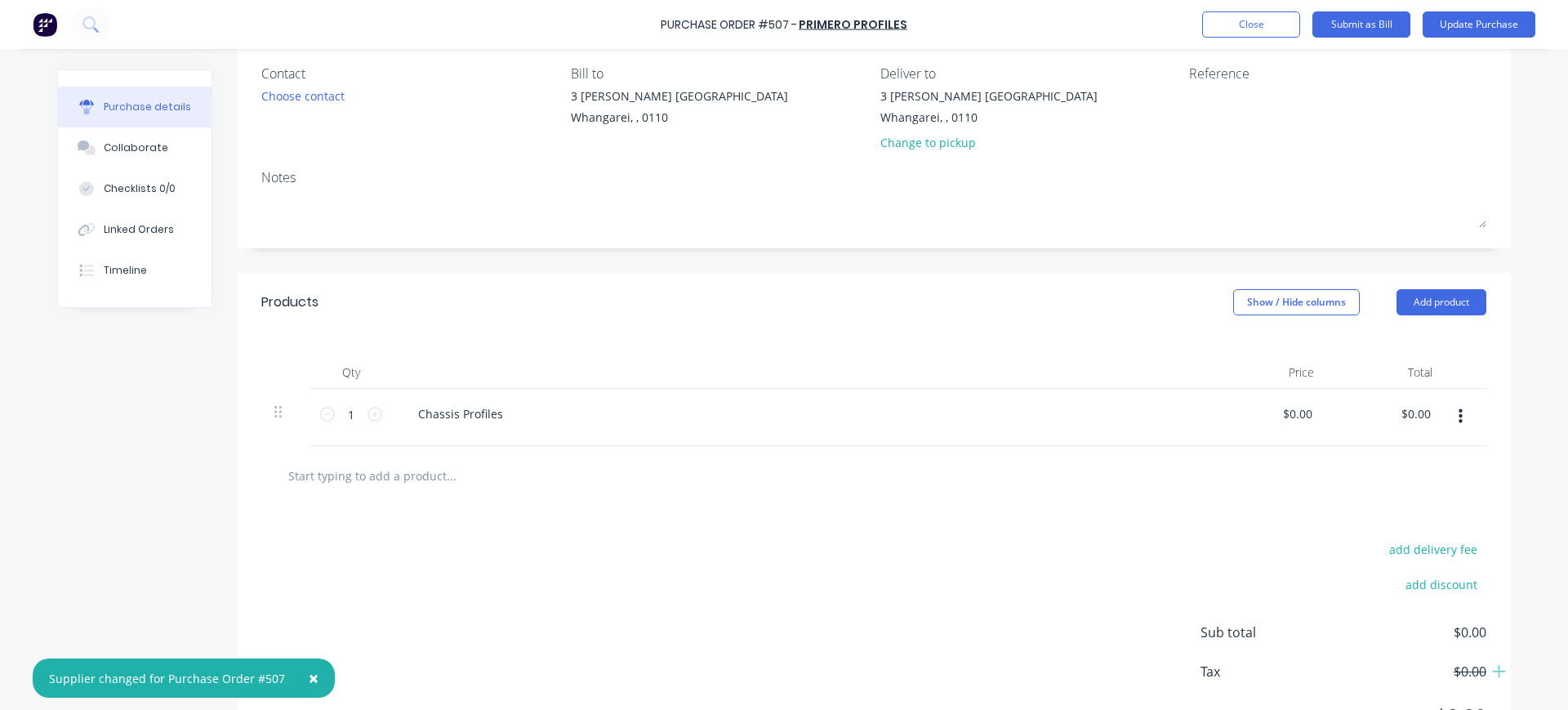
scroll to position [204, 0]
